Goal: Find specific page/section: Find specific page/section

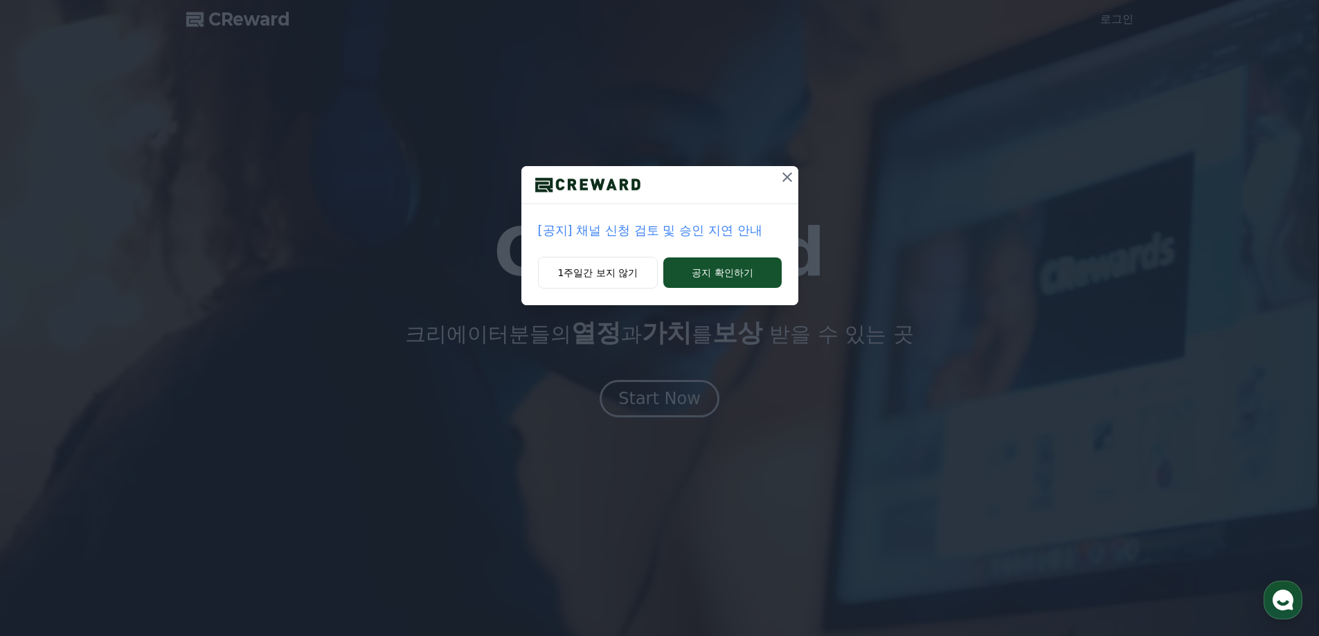
click at [334, 18] on div "[공지] 채널 신청 검토 및 승인 지연 안내 1주일간 보지 않기 공지 확인하기" at bounding box center [659, 164] width 1319 height 328
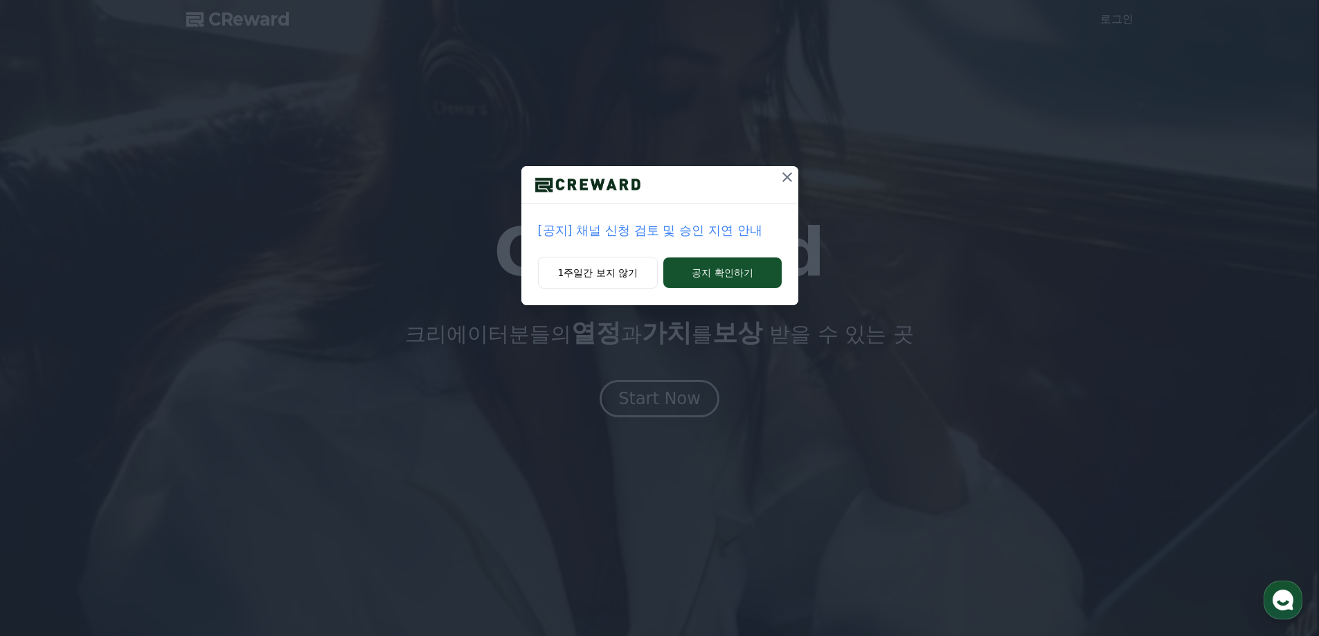
click at [332, 19] on div "[공지] 채널 신청 검토 및 승인 지연 안내 1주일간 보지 않기 공지 확인하기" at bounding box center [659, 164] width 1319 height 328
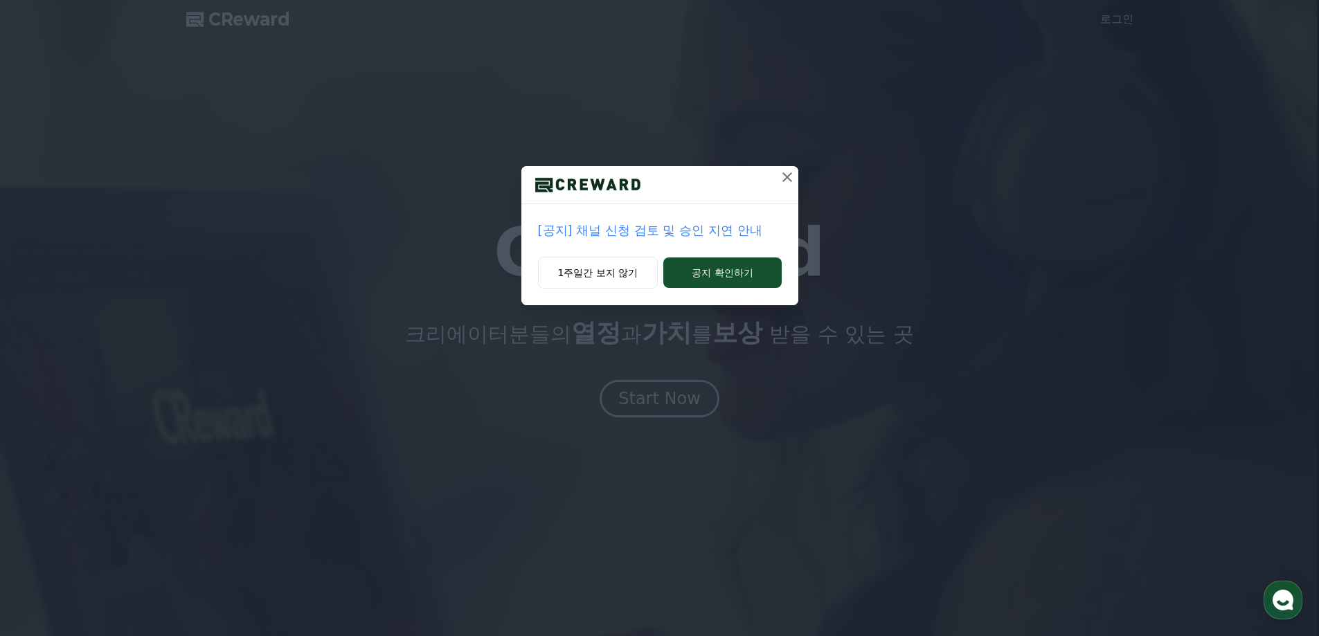
click at [779, 172] on icon at bounding box center [787, 177] width 17 height 17
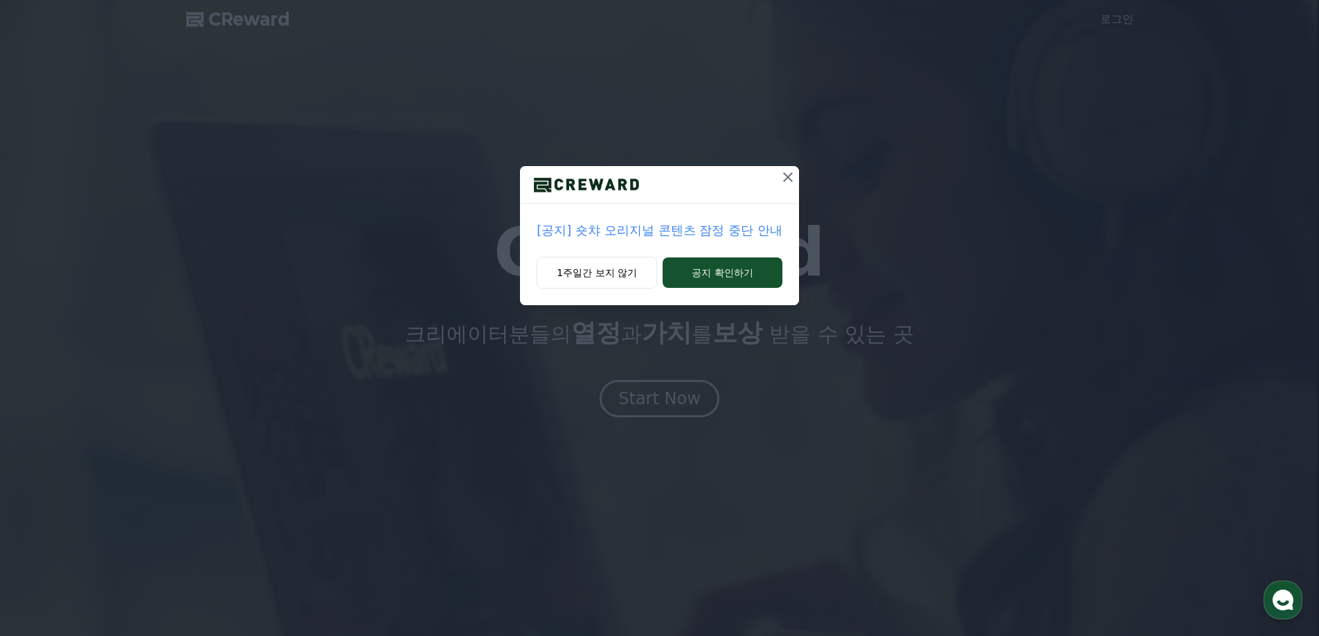
drag, startPoint x: 771, startPoint y: 166, endPoint x: 789, endPoint y: 171, distance: 18.6
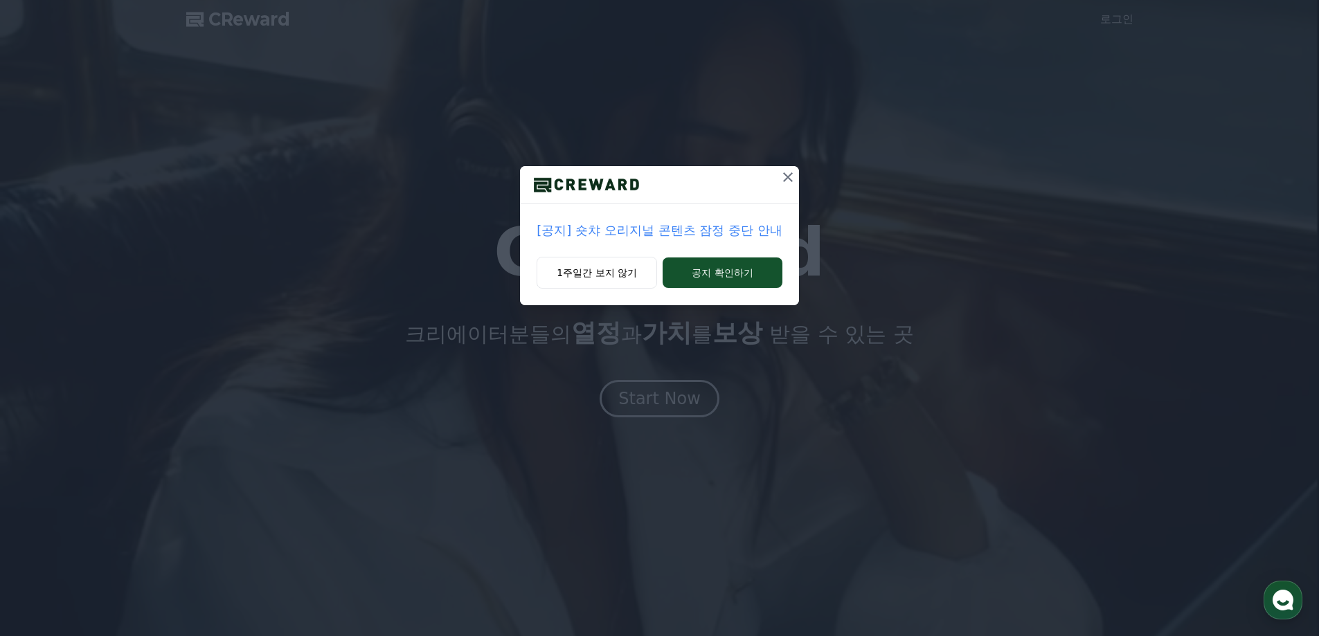
click at [777, 168] on div "[공지] 숏챠 오리지널 콘텐츠 잠정 중단 안내 1주일간 보지 않기 공지 확인하기" at bounding box center [659, 164] width 1319 height 328
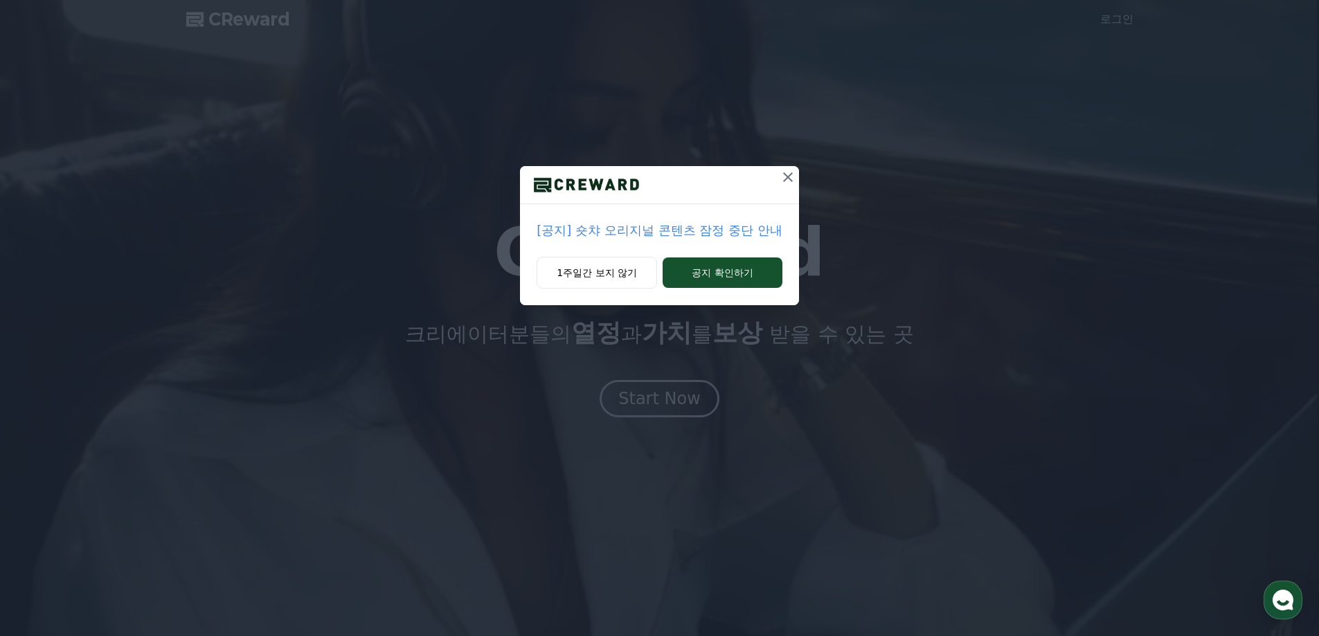
click at [789, 171] on icon at bounding box center [788, 177] width 17 height 17
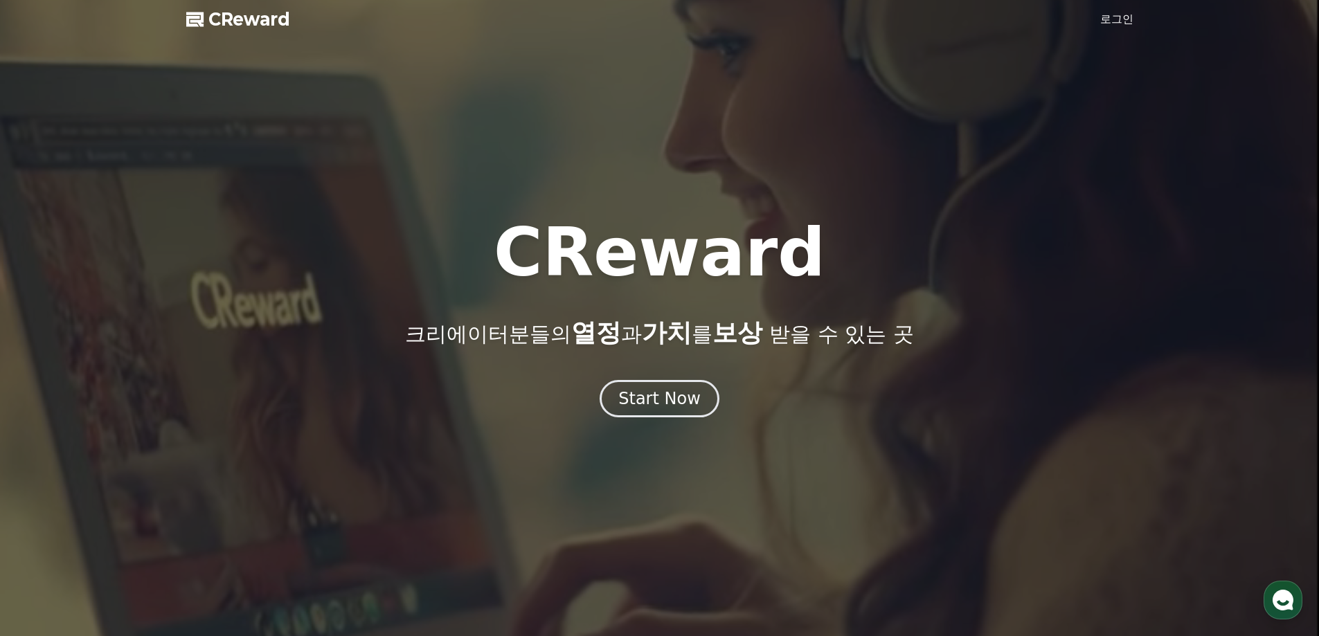
click at [339, 23] on div at bounding box center [659, 318] width 1319 height 636
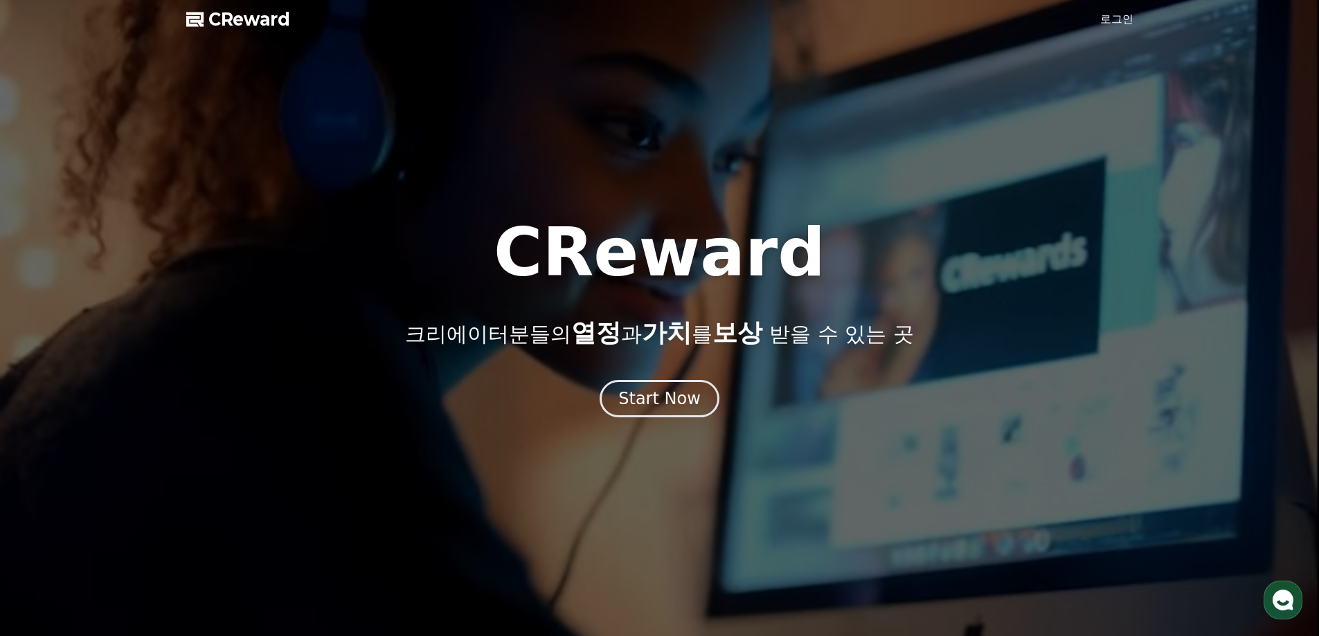
click at [1109, 24] on link "로그인" at bounding box center [1116, 19] width 33 height 17
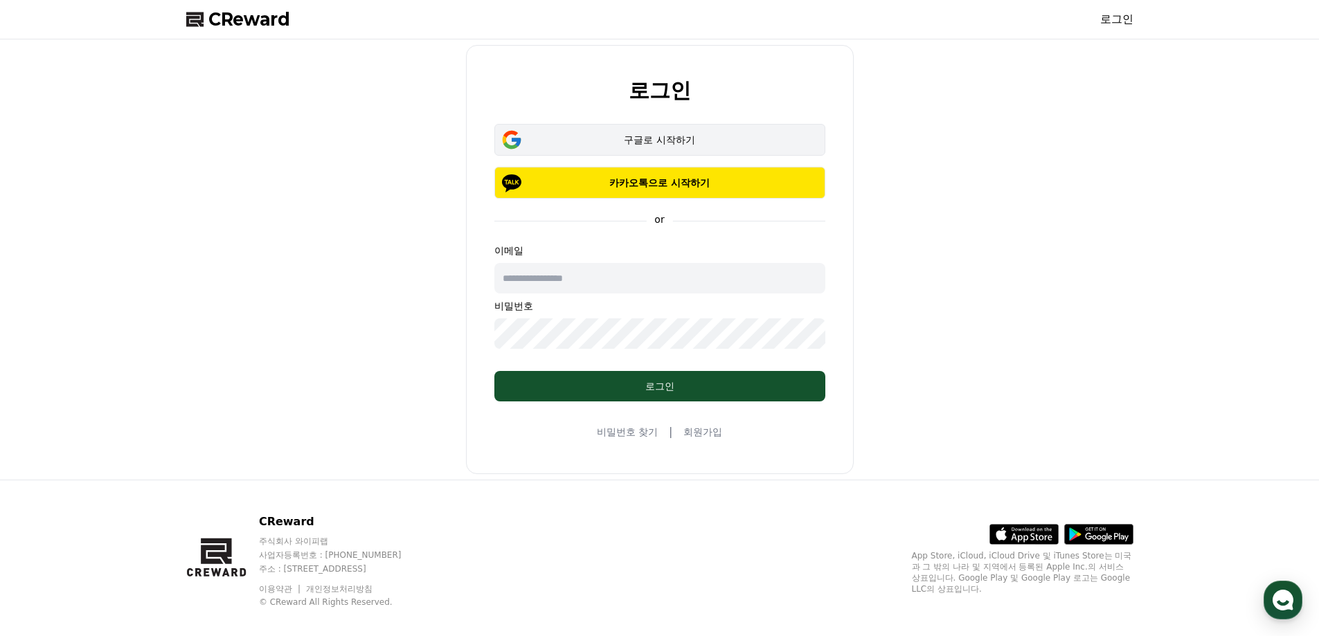
click at [776, 141] on div "구글로 시작하기" at bounding box center [659, 140] width 291 height 14
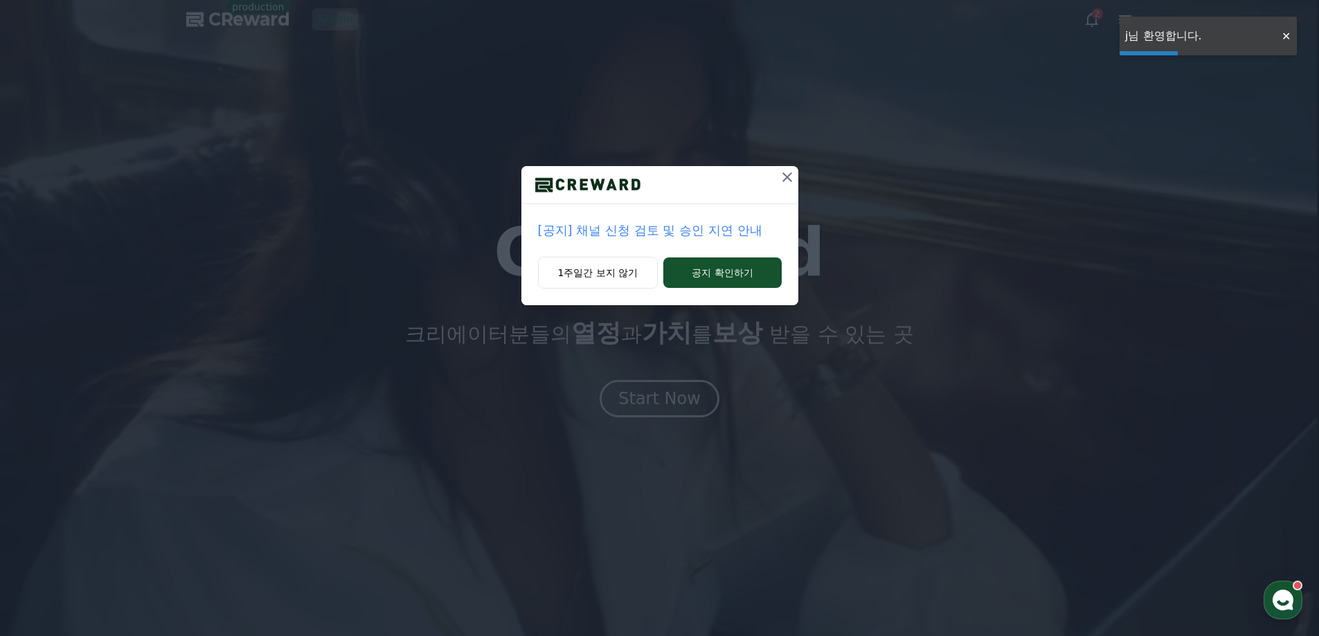
click at [793, 177] on icon at bounding box center [787, 177] width 17 height 17
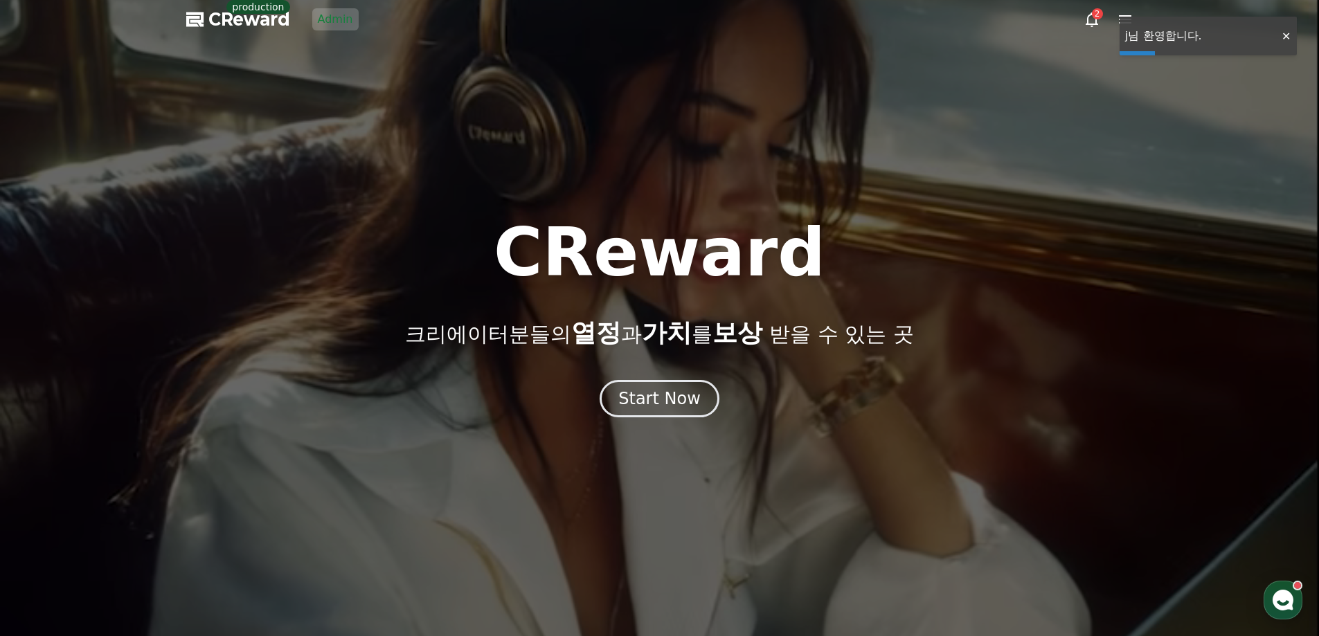
drag, startPoint x: 269, startPoint y: 3, endPoint x: 288, endPoint y: 12, distance: 20.5
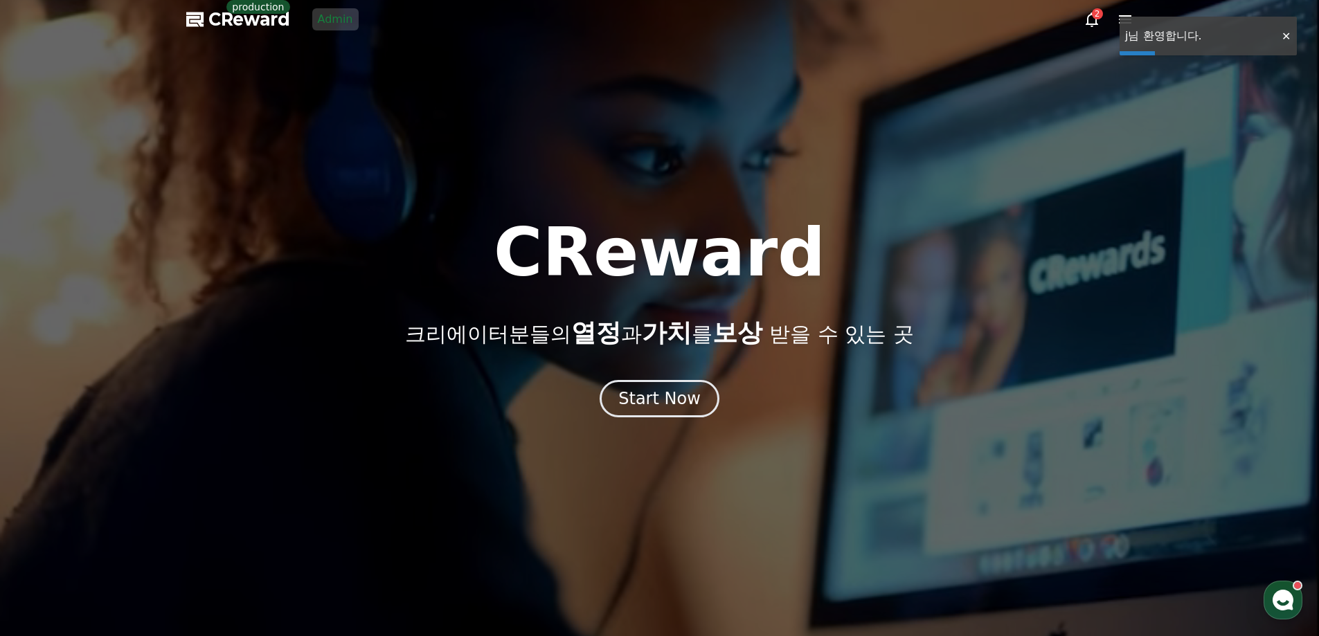
click at [273, 4] on p "production" at bounding box center [257, 7] width 63 height 14
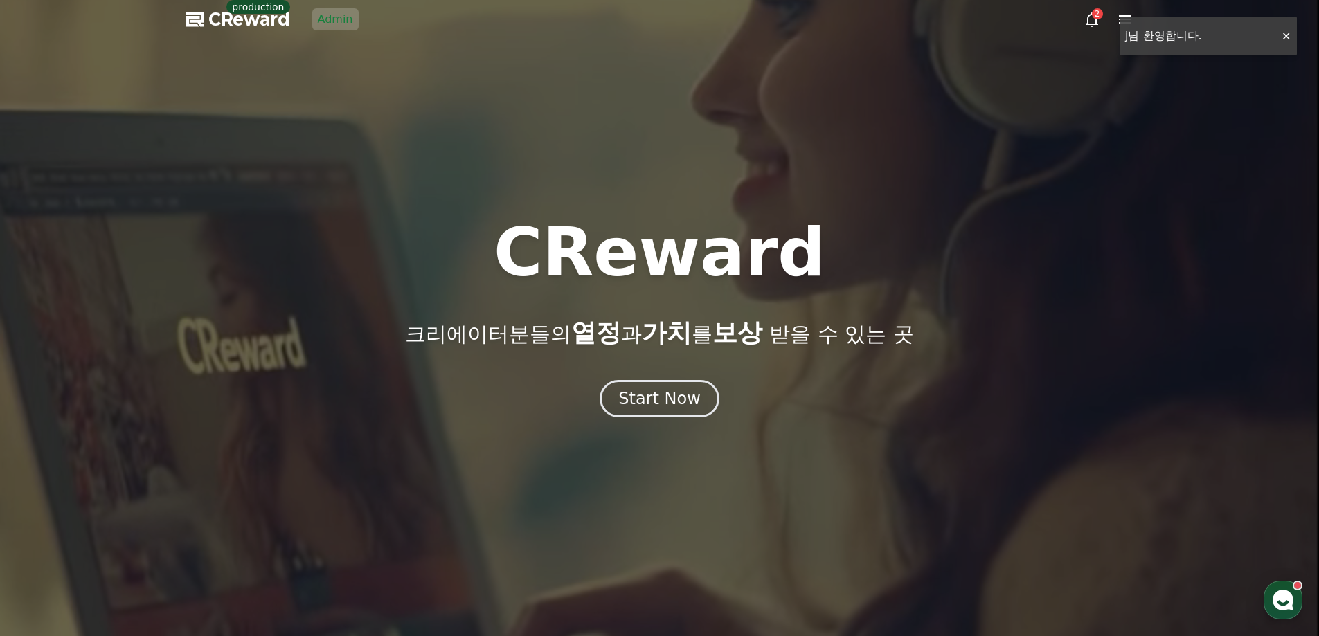
click at [307, 17] on div "CReward production Admin" at bounding box center [272, 19] width 172 height 22
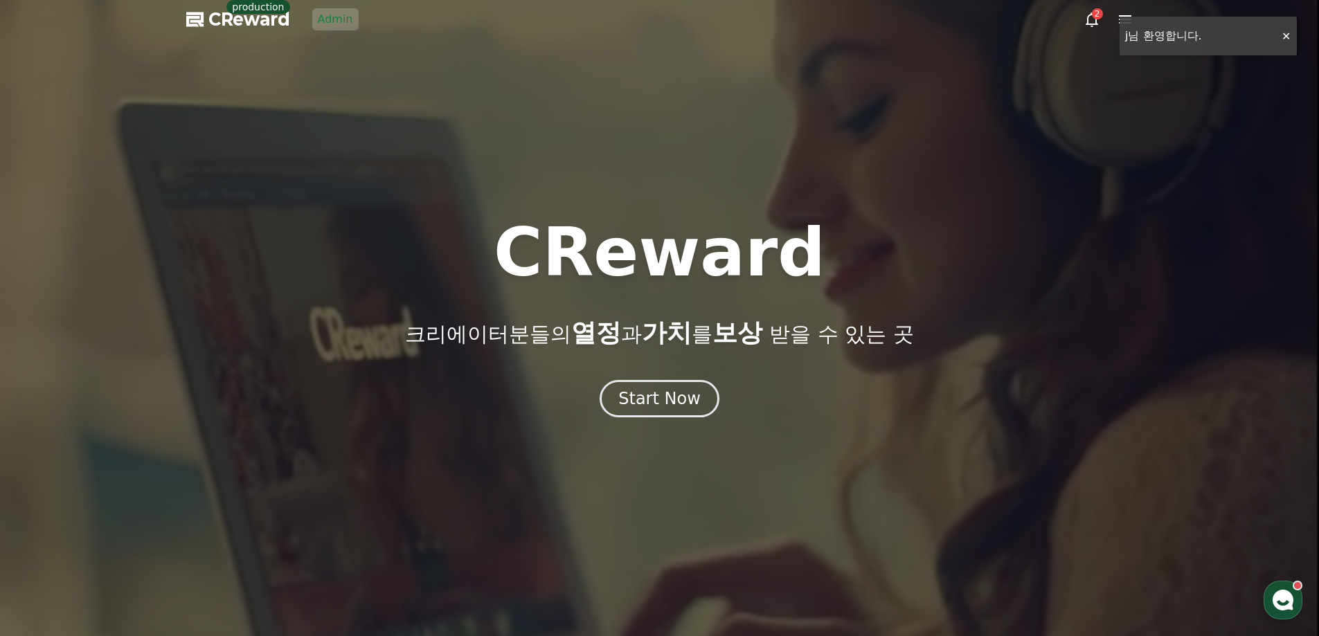
click at [324, 20] on link "Admin" at bounding box center [335, 19] width 46 height 22
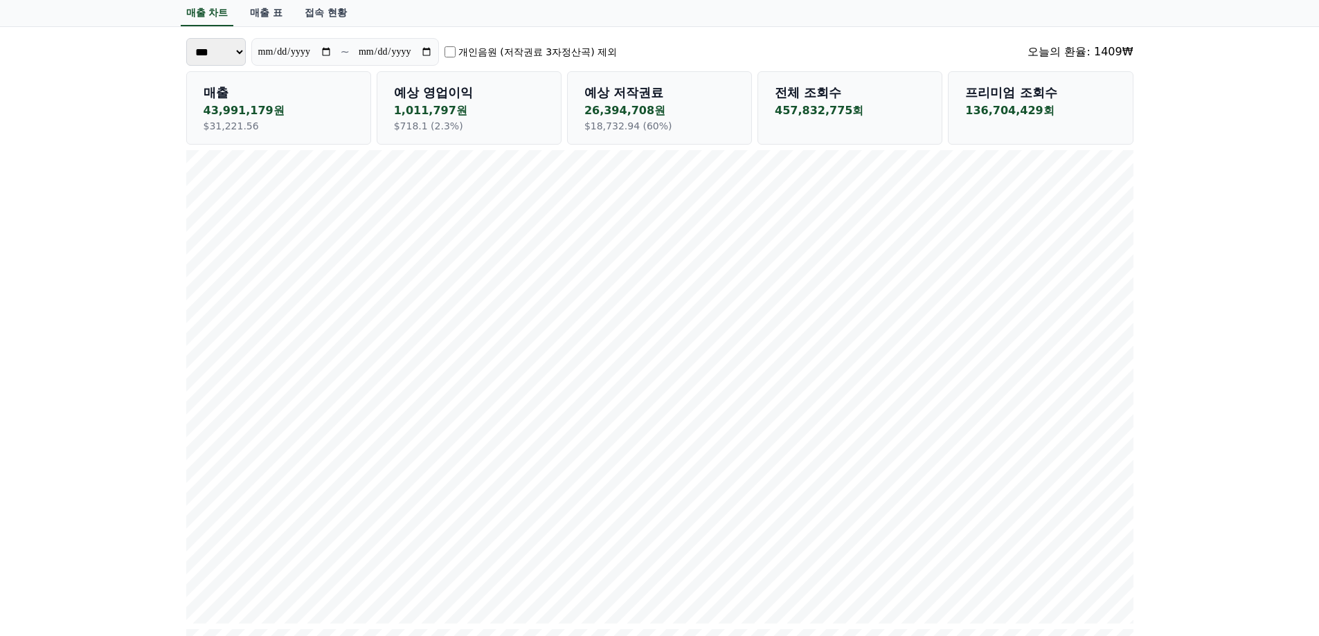
scroll to position [69, 0]
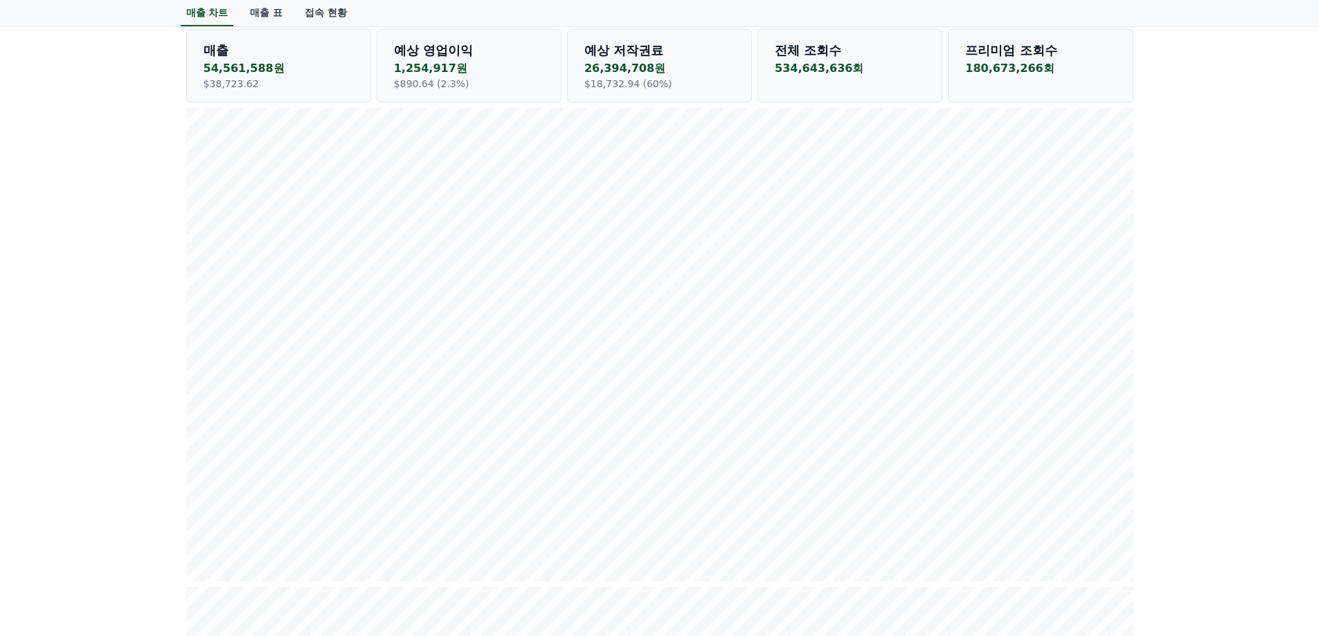
scroll to position [138, 0]
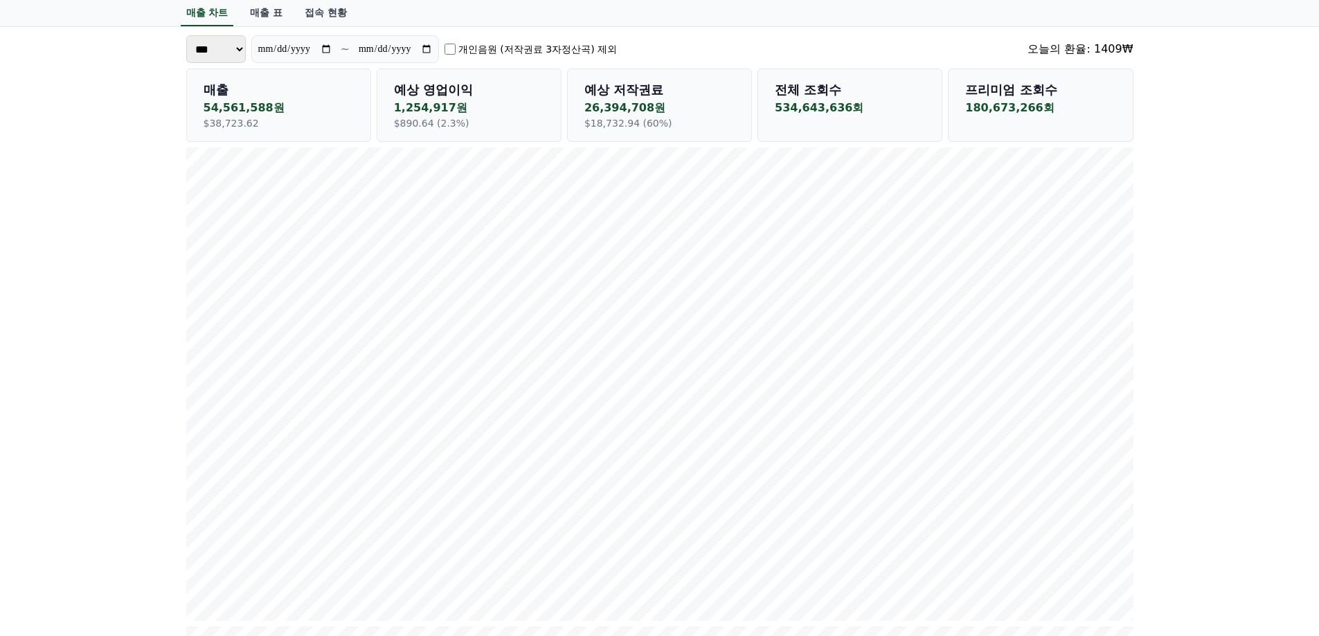
scroll to position [69, 0]
